Goal: Task Accomplishment & Management: Manage account settings

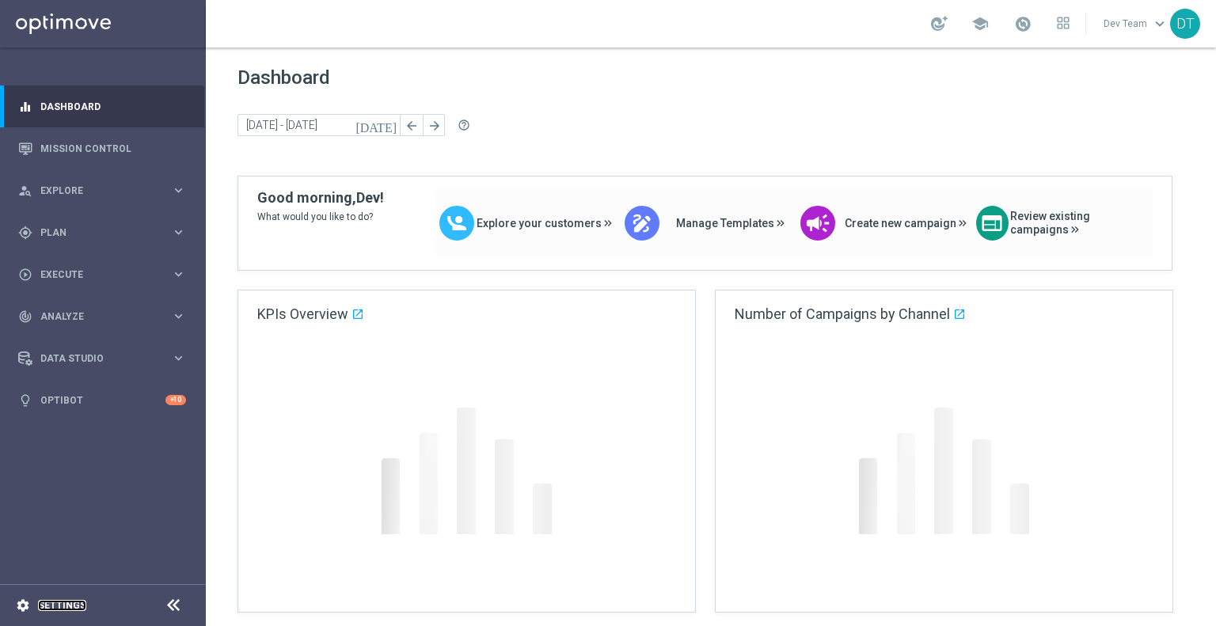
click at [62, 602] on link "Settings" at bounding box center [62, 606] width 48 height 10
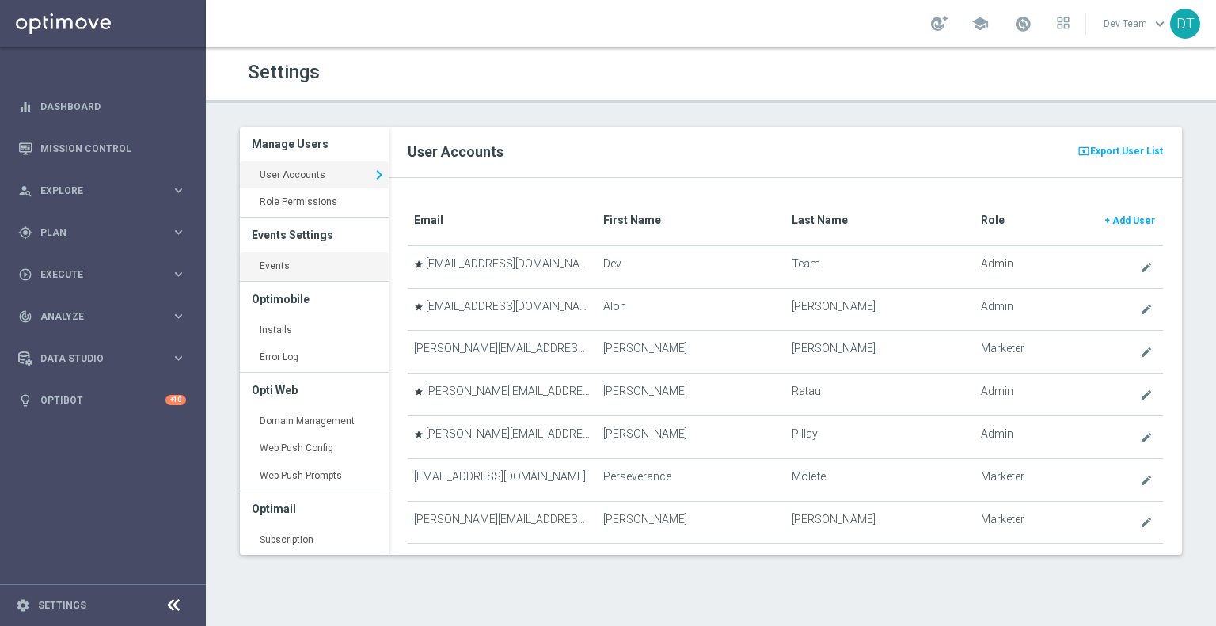
click at [272, 266] on link "Events keyboard_arrow_right" at bounding box center [314, 267] width 149 height 29
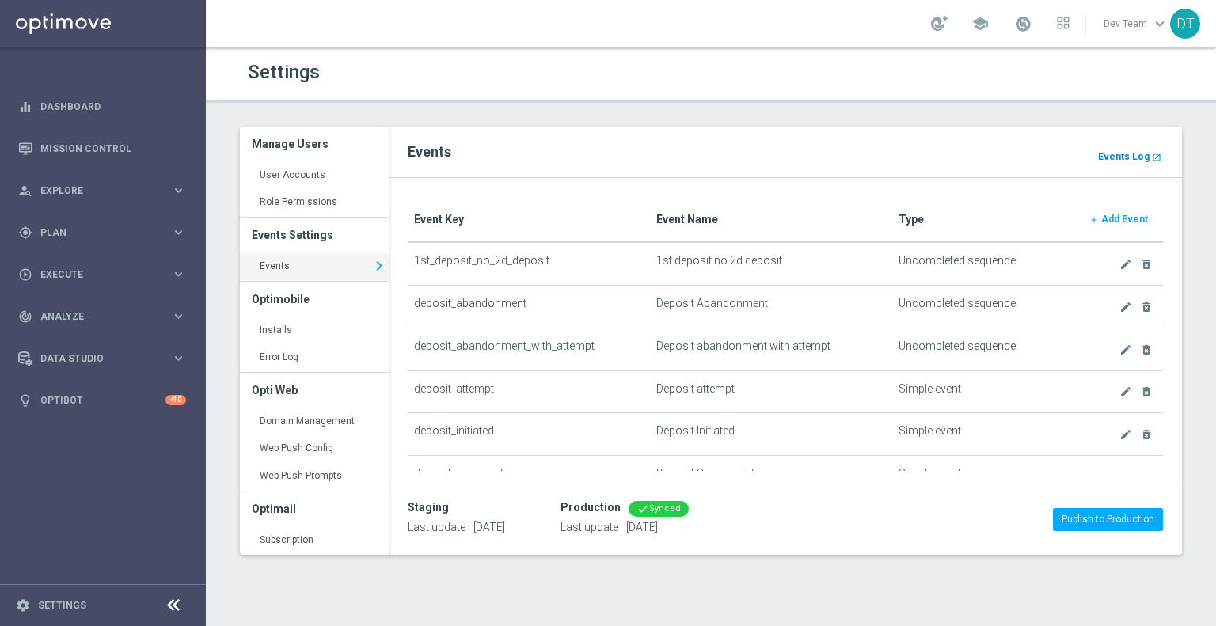
click at [1132, 151] on b "Events Log" at bounding box center [1123, 156] width 51 height 11
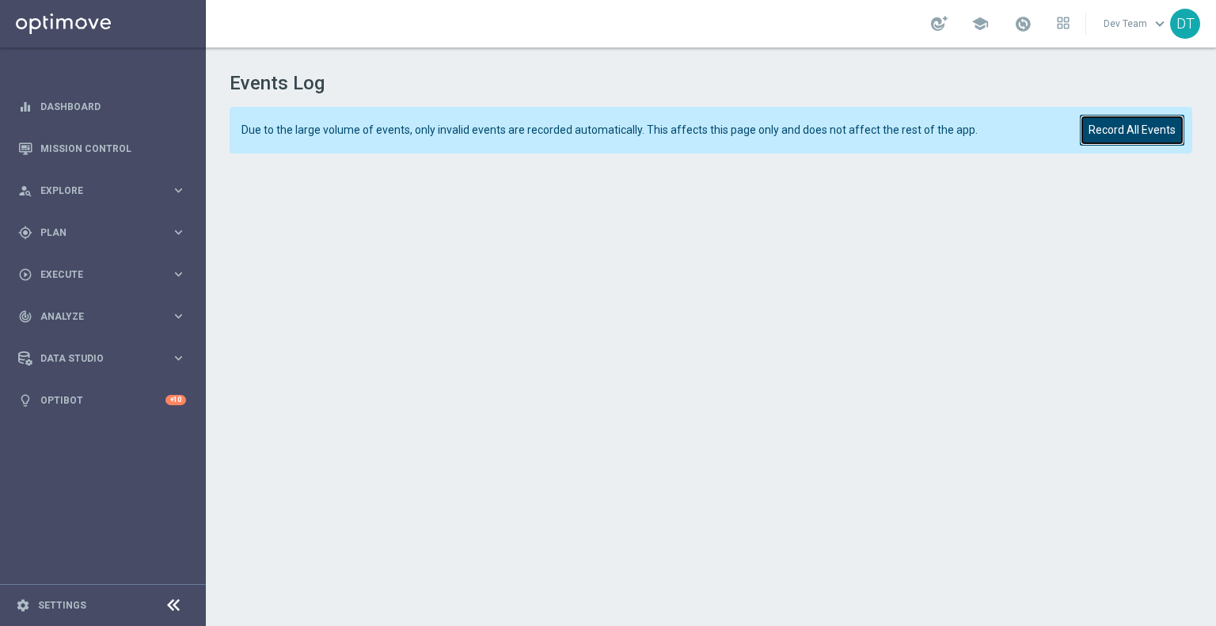
click at [1128, 126] on button "Record All Events" at bounding box center [1132, 130] width 105 height 31
